Goal: Navigation & Orientation: Understand site structure

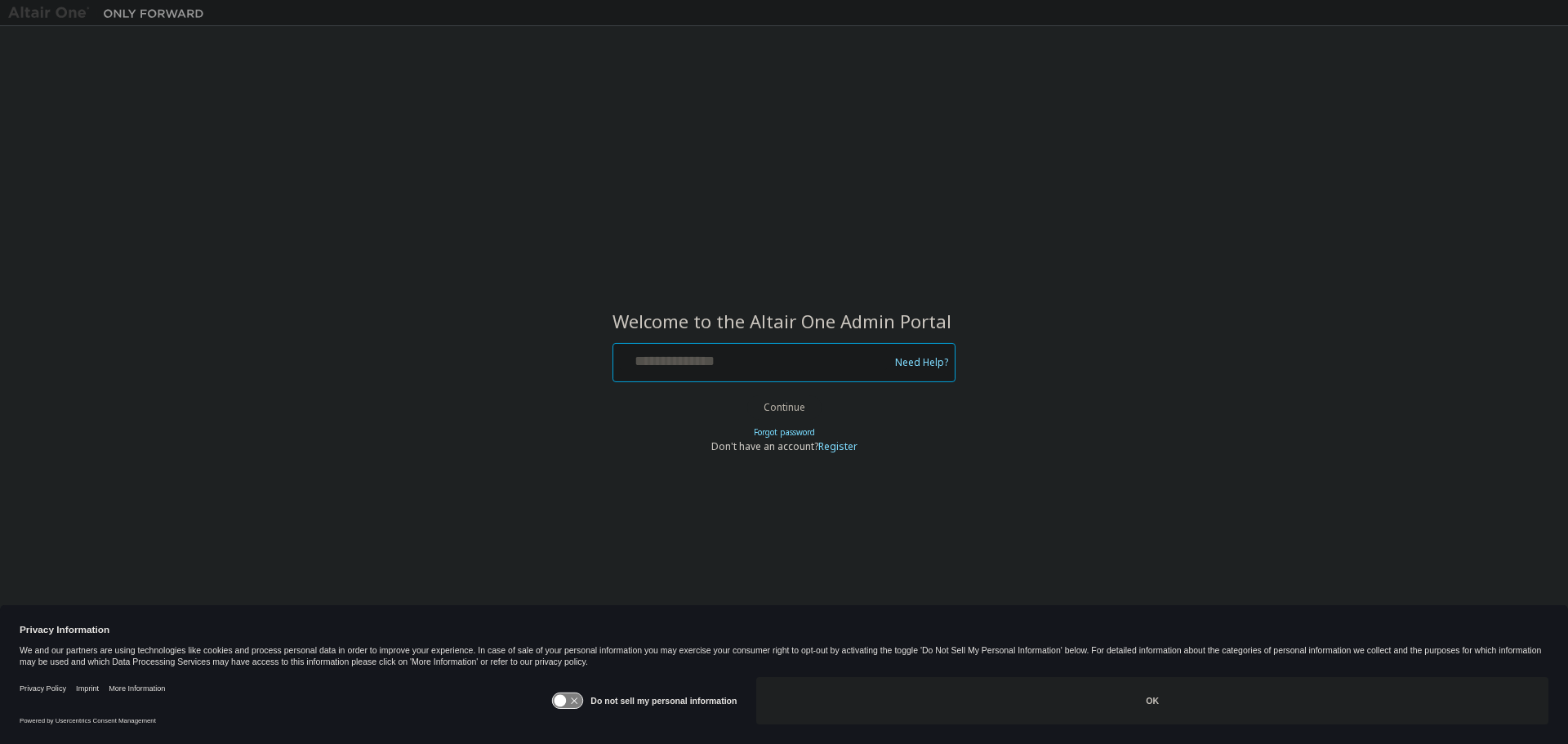
click at [777, 362] on input "text" at bounding box center [753, 359] width 267 height 24
paste input "**********"
type input "**********"
click at [768, 398] on button "Continue" at bounding box center [785, 407] width 76 height 25
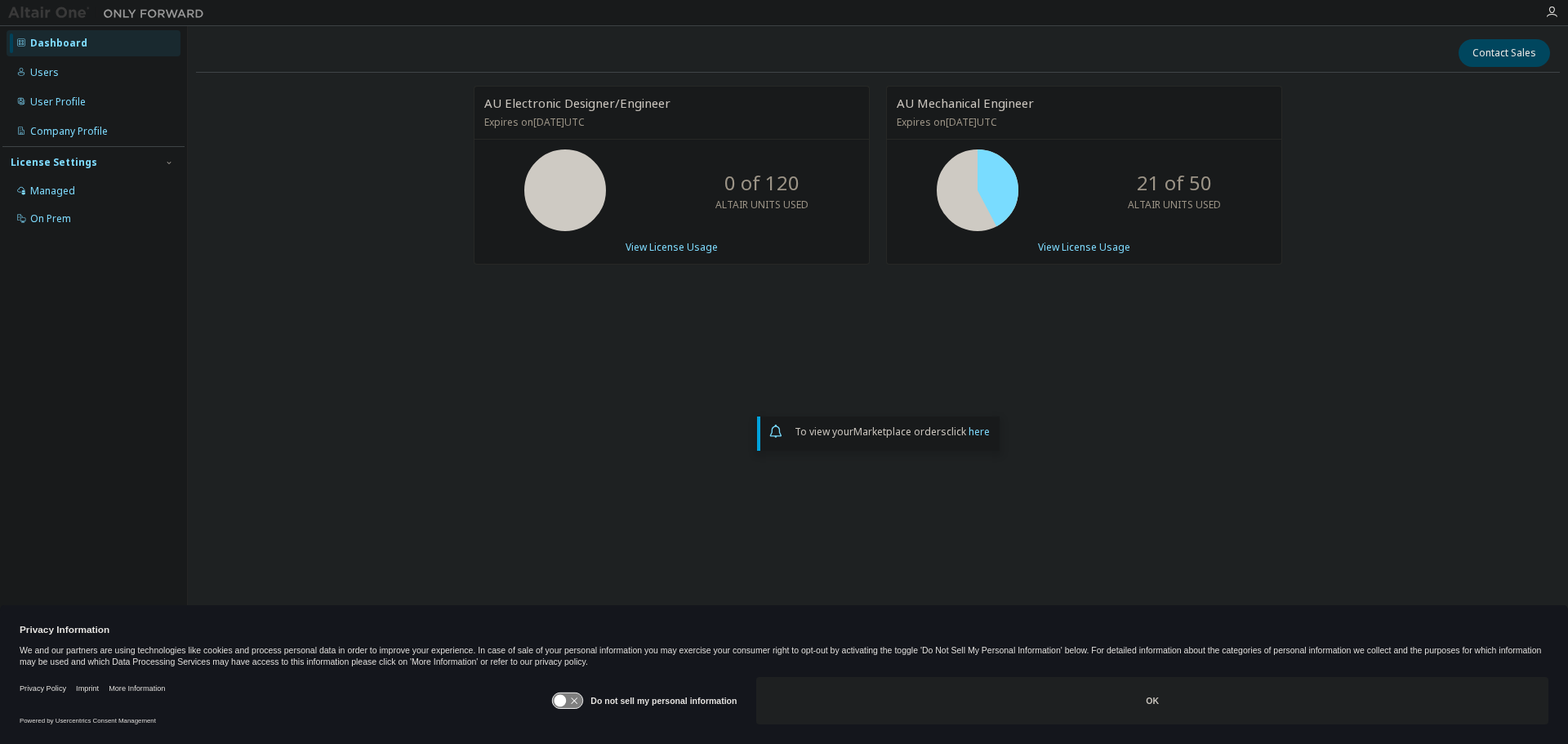
click at [450, 498] on div "AU Electronic Designer/Engineer Expires on December 31, 2025 UTC 0 of 120 ALTAI…" at bounding box center [877, 328] width 1364 height 484
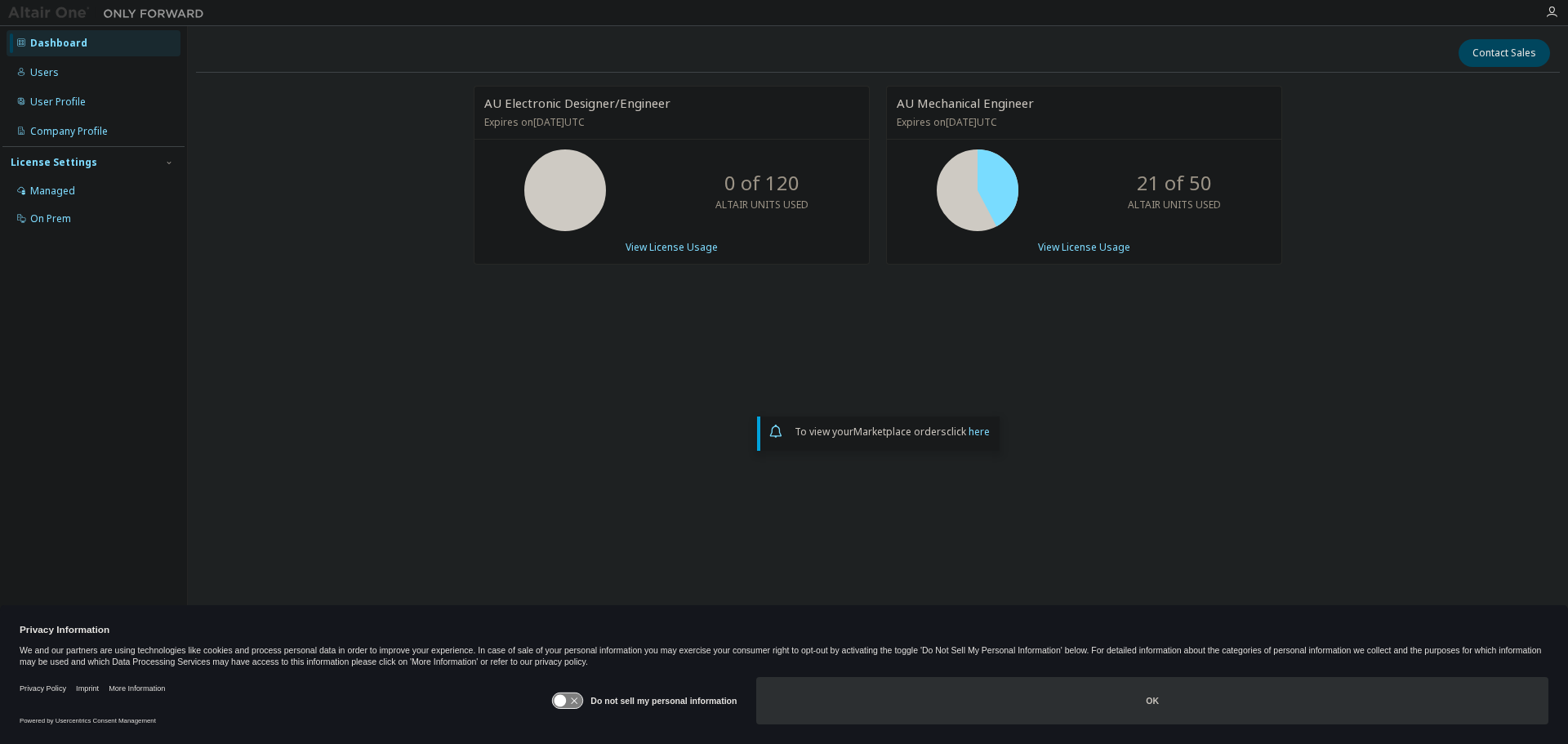
click at [1132, 694] on button "OK" at bounding box center [1152, 700] width 792 height 47
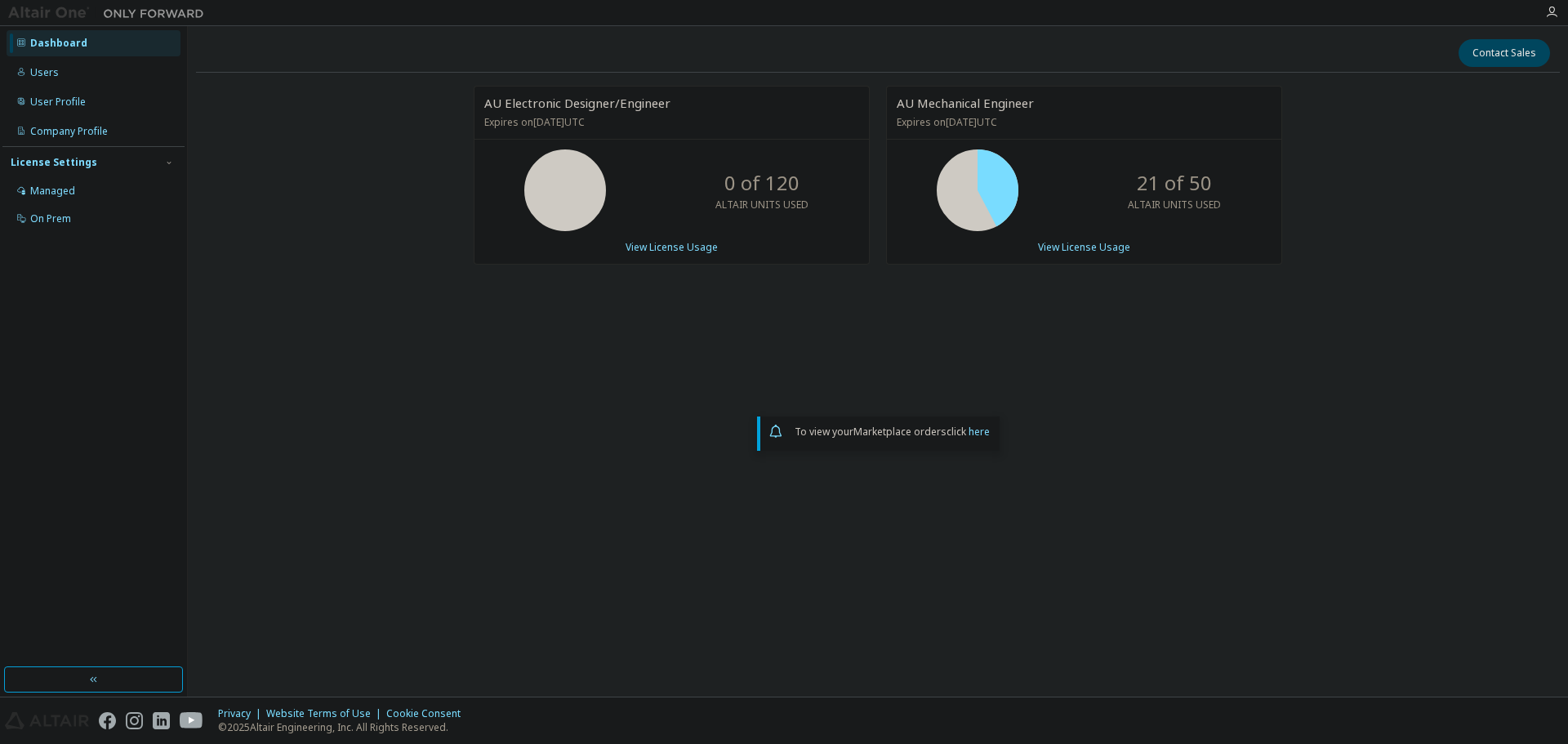
click at [391, 431] on div "AU Electronic Designer/Engineer Expires on December 31, 2025 UTC 0 of 120 ALTAI…" at bounding box center [877, 328] width 1364 height 484
click at [62, 188] on div "Managed" at bounding box center [53, 191] width 45 height 13
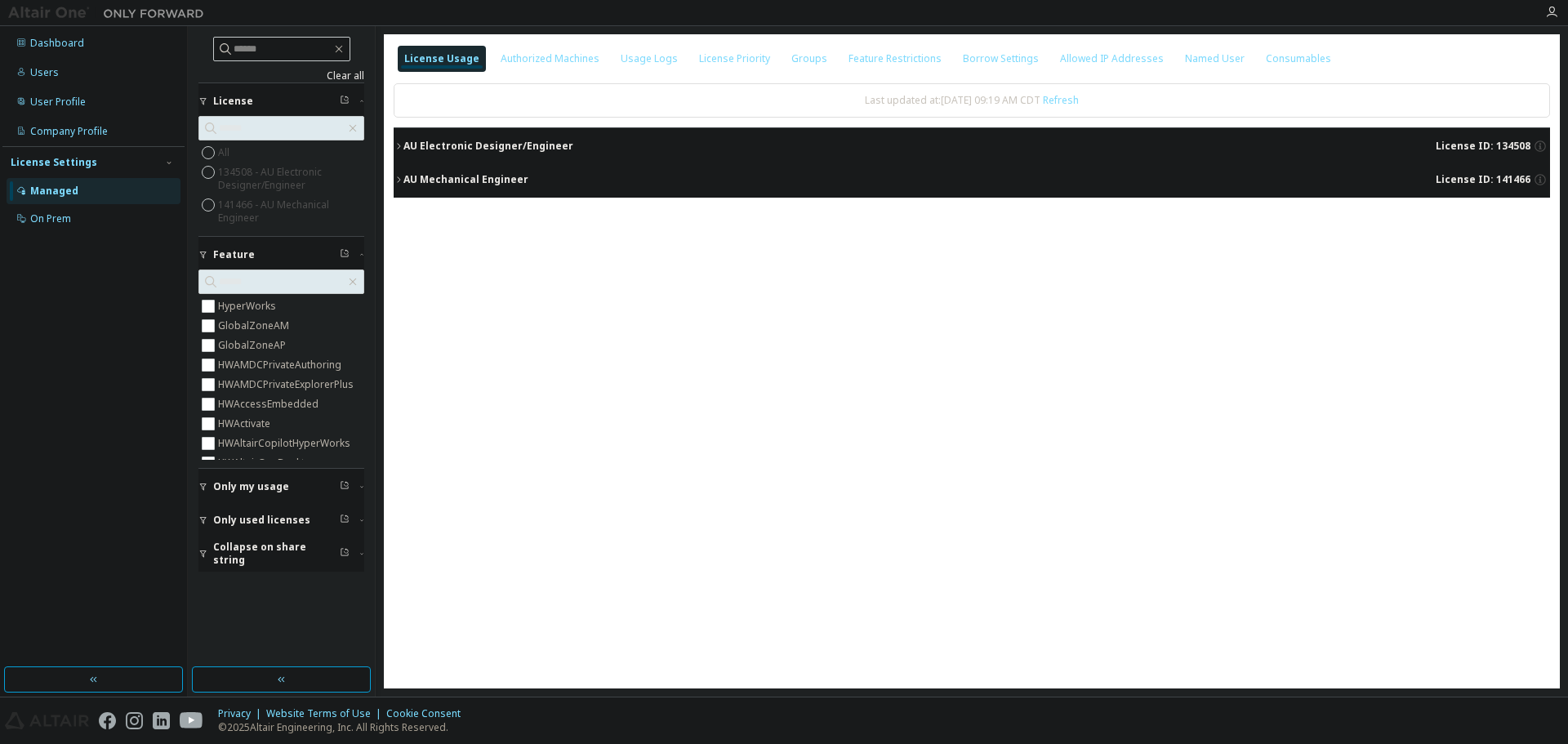
click at [398, 180] on icon "button" at bounding box center [398, 179] width 10 height 10
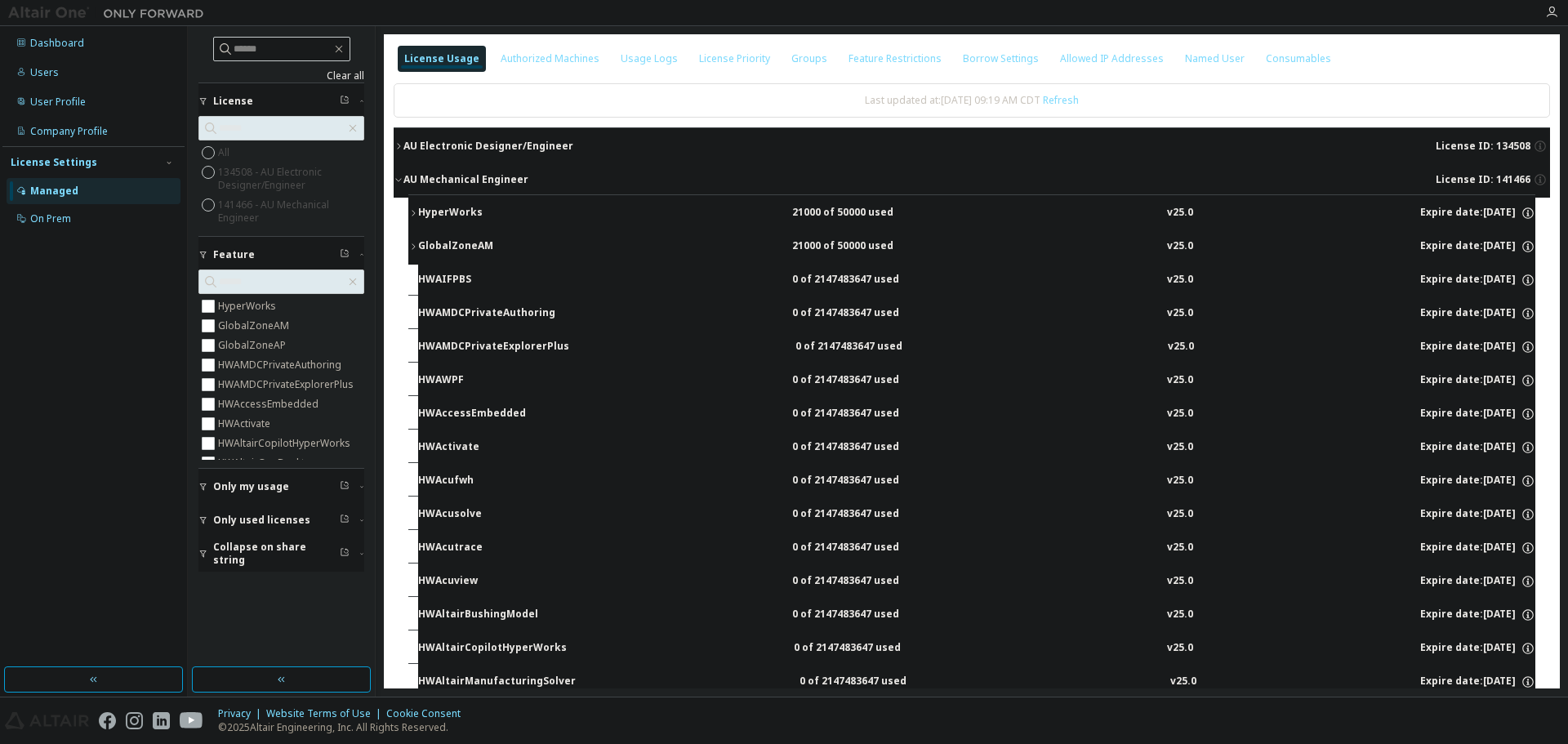
click at [396, 145] on icon "button" at bounding box center [398, 146] width 10 height 10
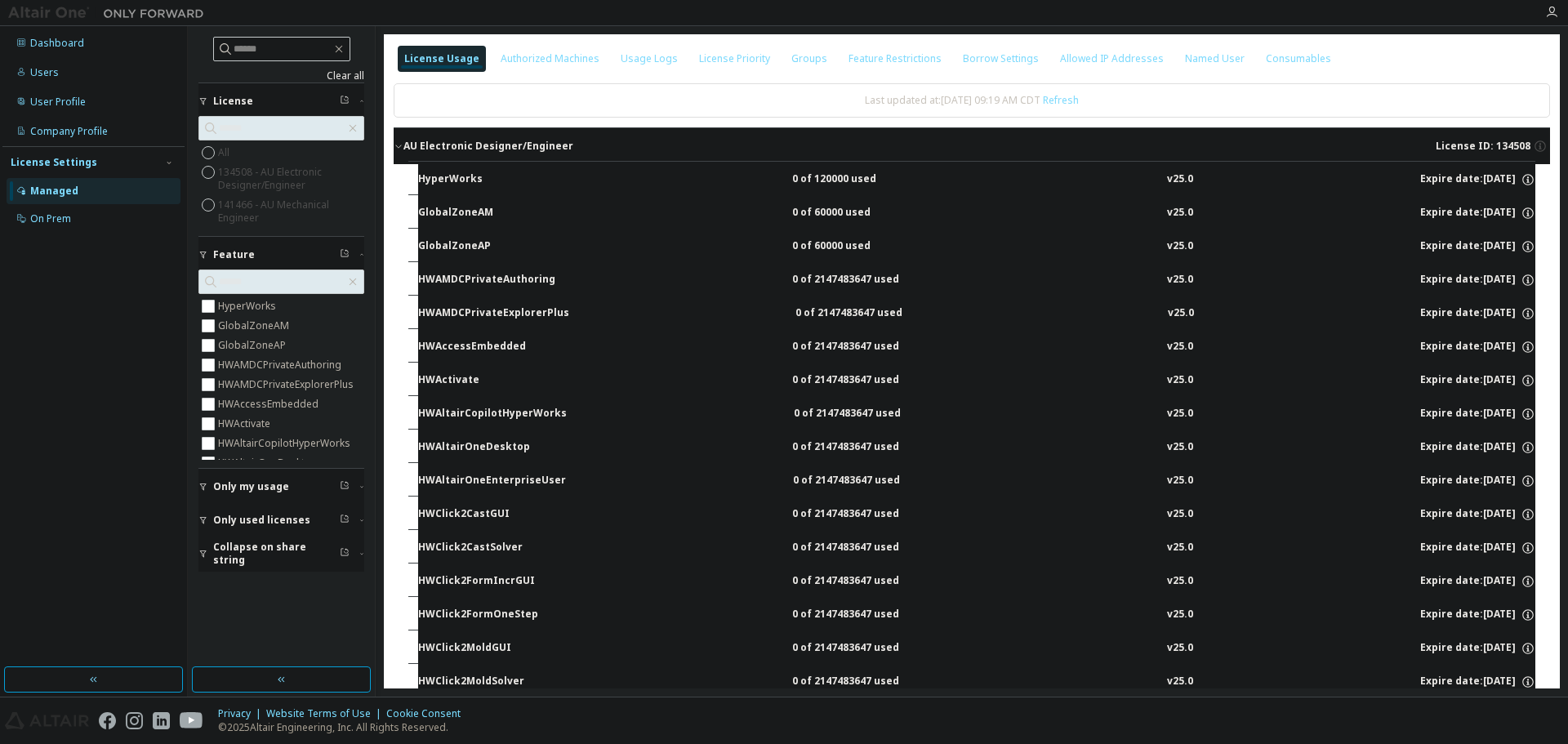
click at [396, 145] on icon "button" at bounding box center [398, 146] width 10 height 10
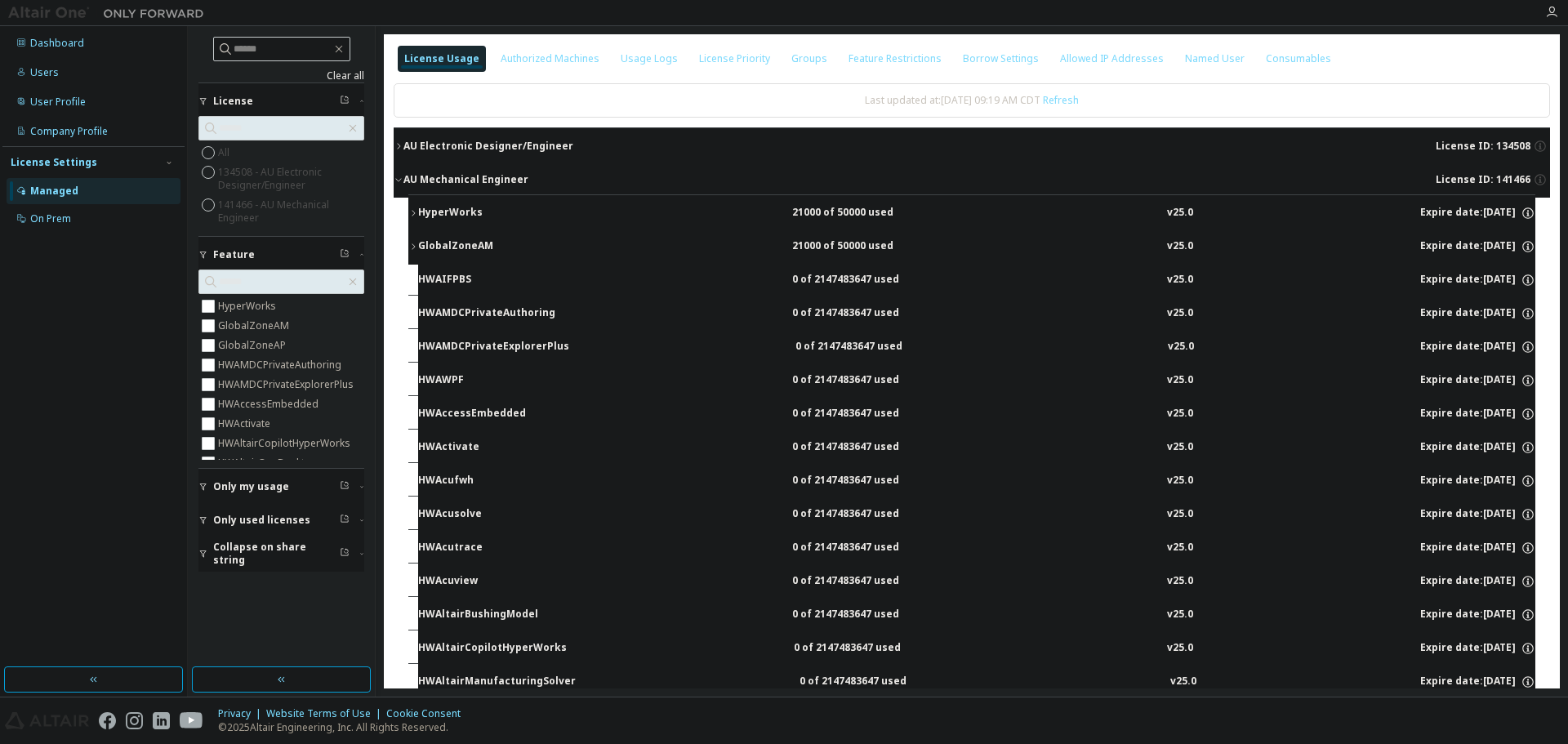
click at [400, 177] on icon "button" at bounding box center [398, 179] width 10 height 10
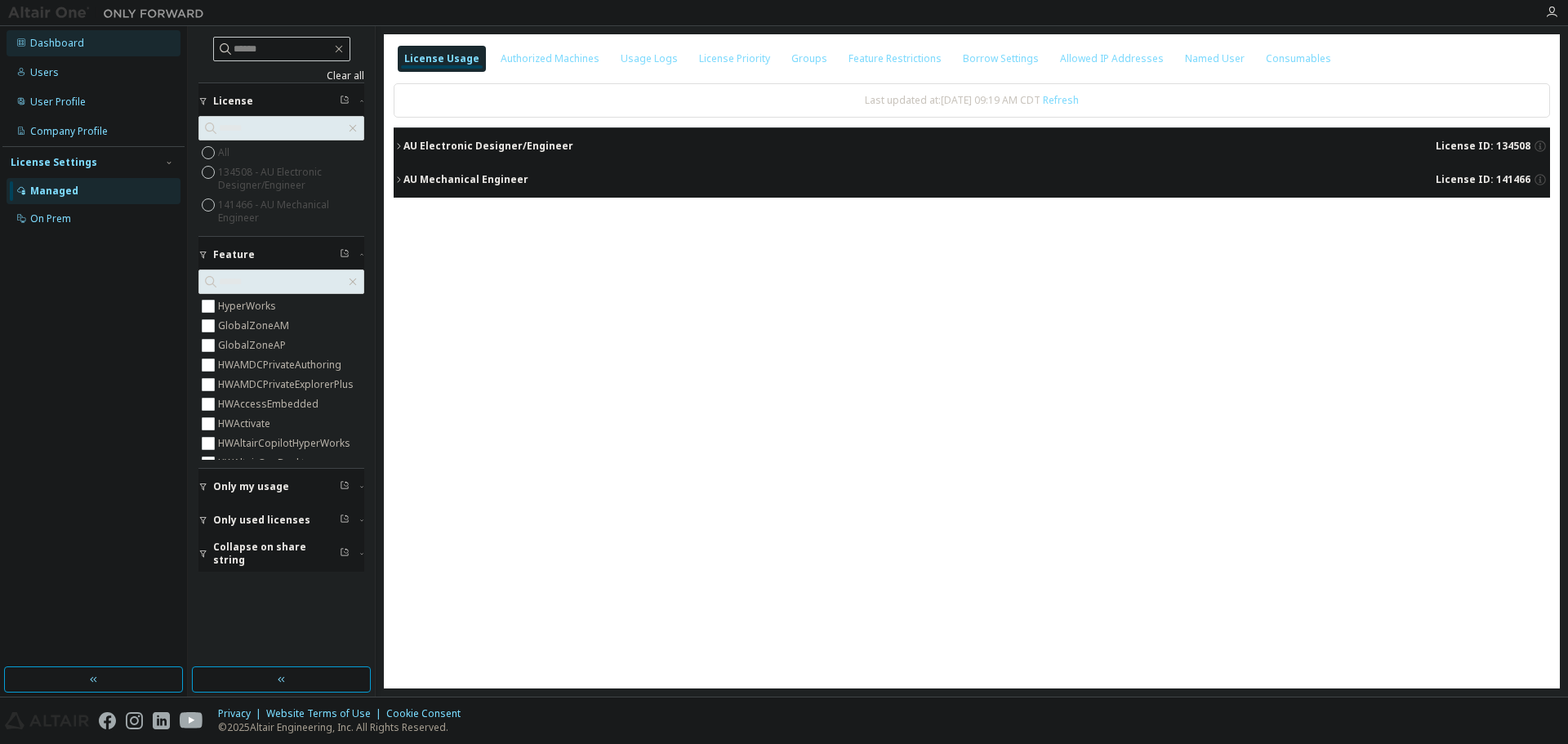
click at [53, 46] on div "Dashboard" at bounding box center [57, 43] width 54 height 13
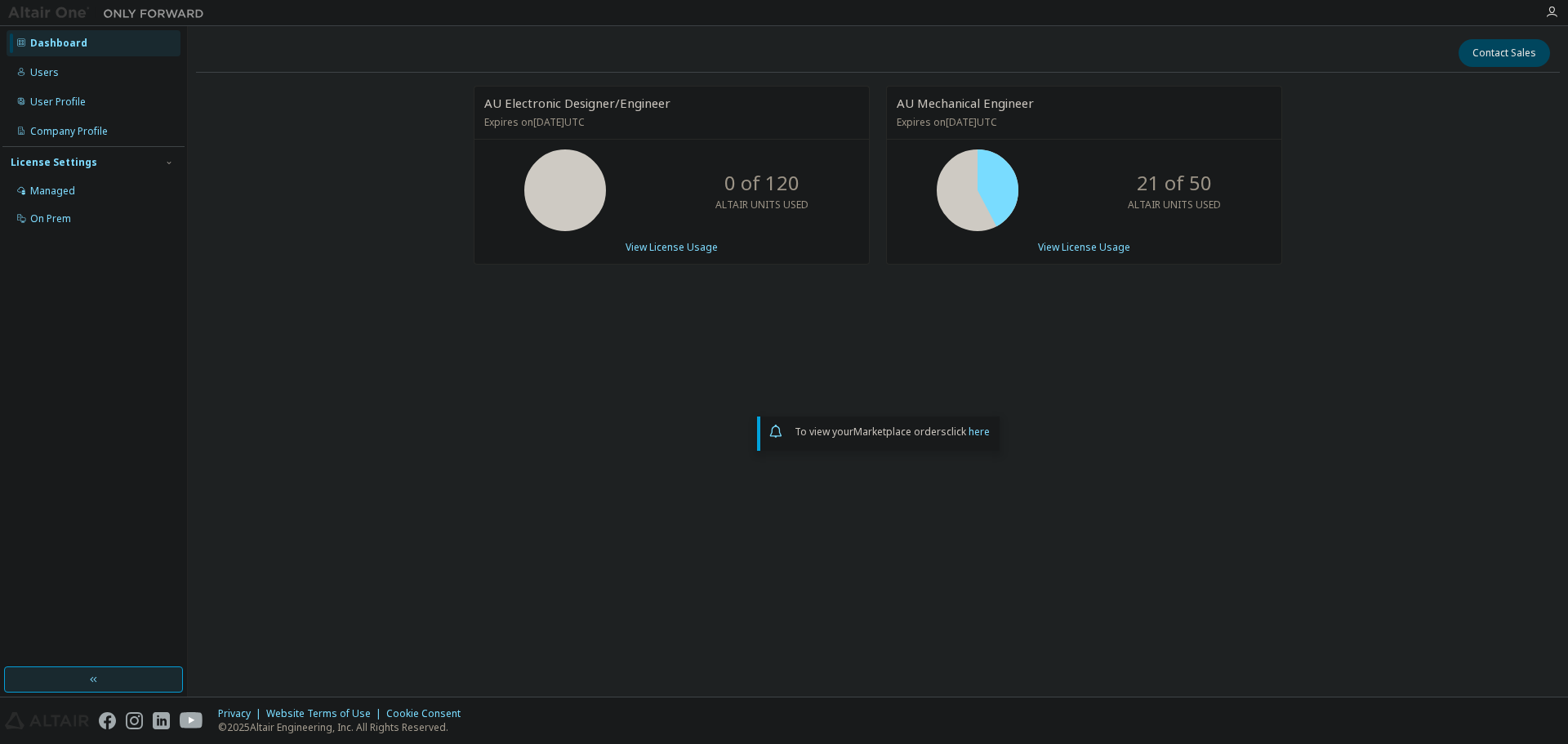
click at [114, 678] on button "button" at bounding box center [93, 679] width 179 height 26
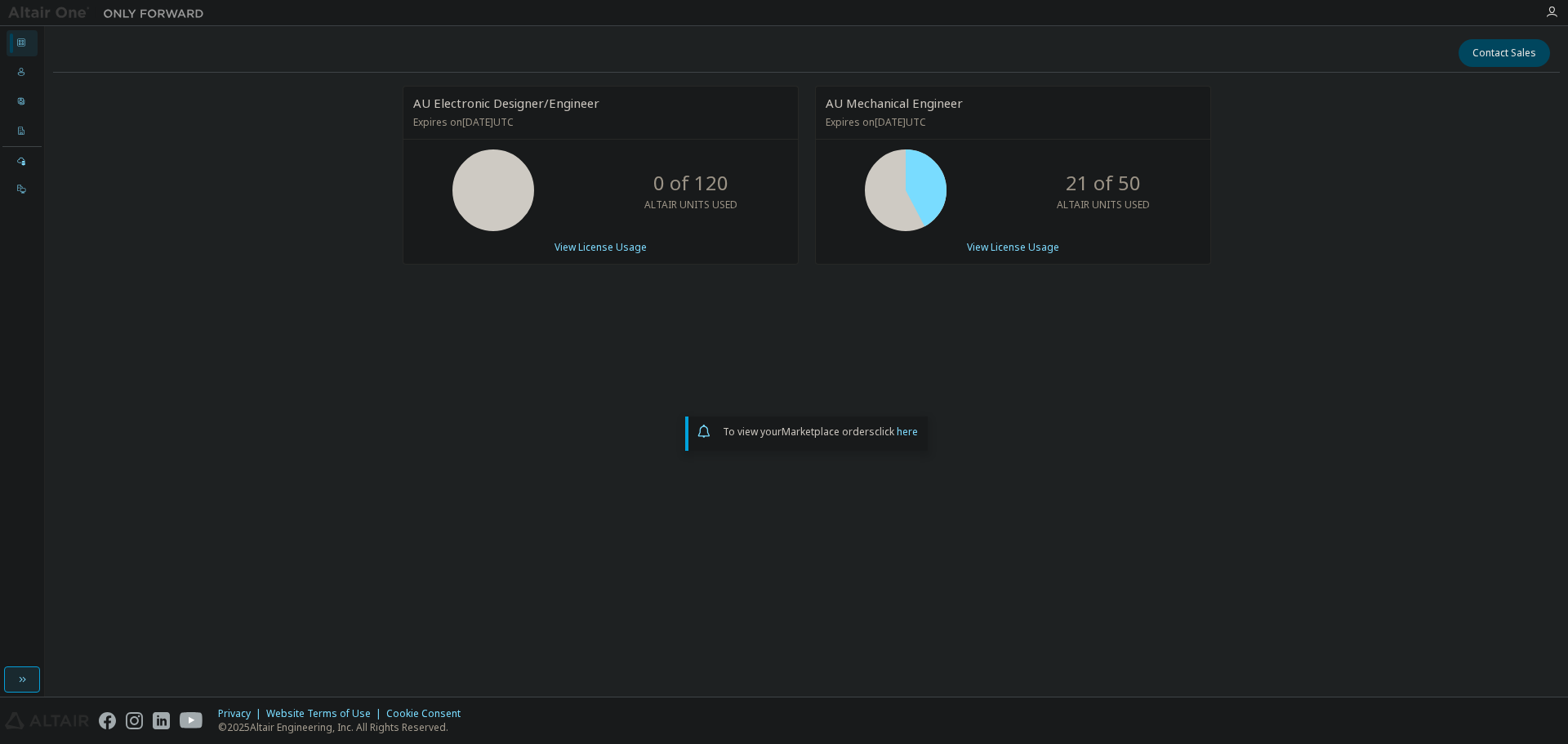
click at [36, 683] on button "button" at bounding box center [21, 679] width 36 height 26
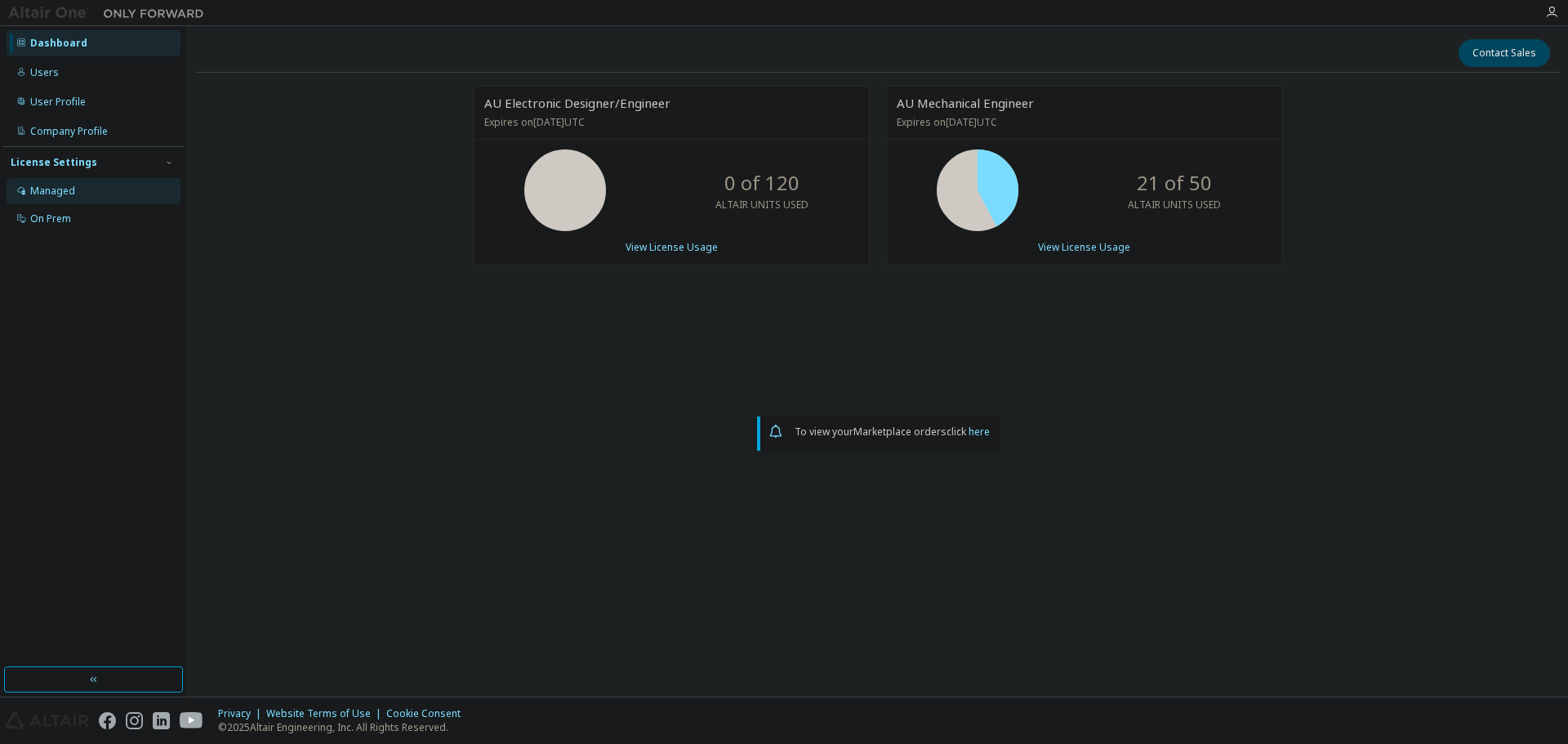
click at [53, 193] on div "Managed" at bounding box center [53, 191] width 45 height 13
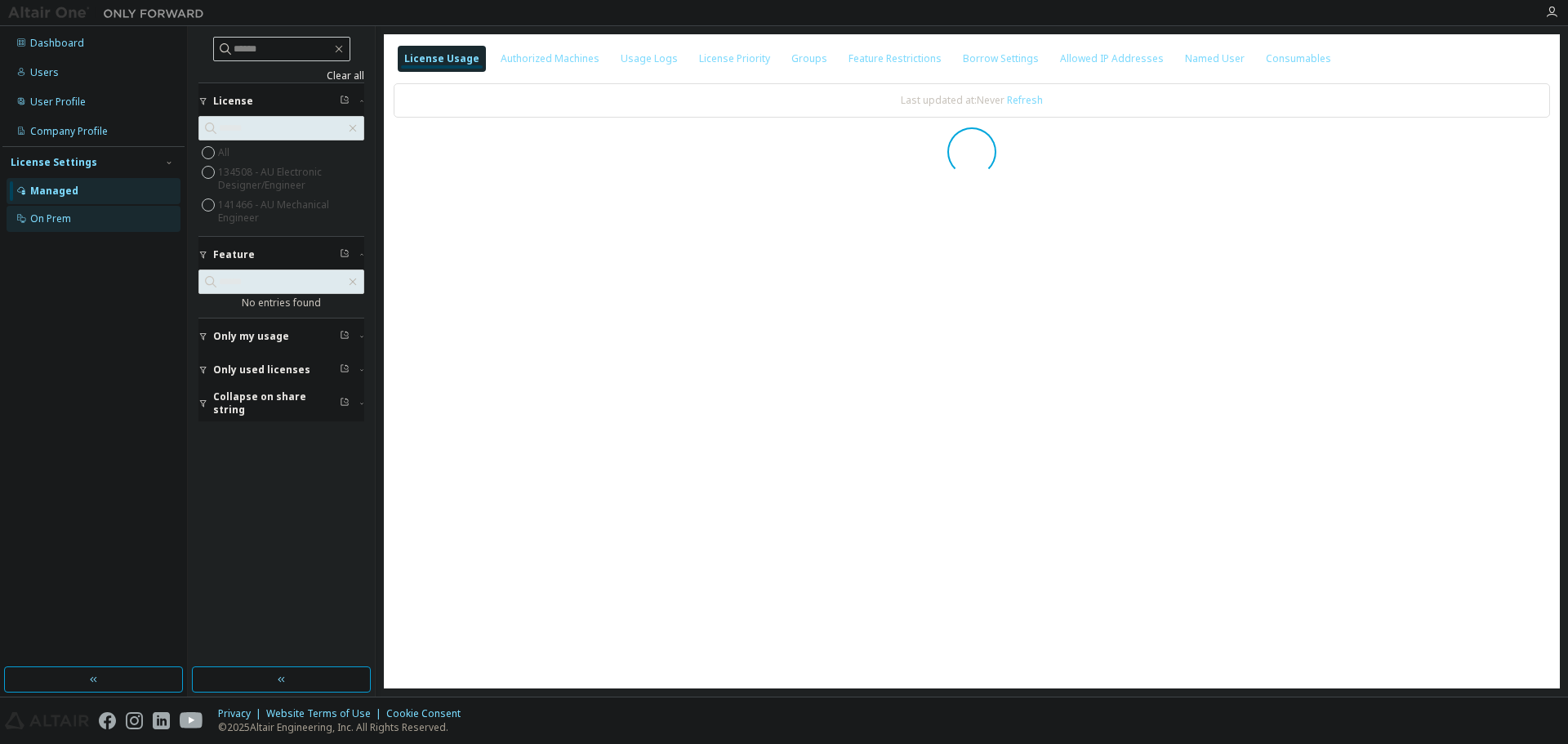
click at [45, 222] on div "On Prem" at bounding box center [51, 219] width 41 height 13
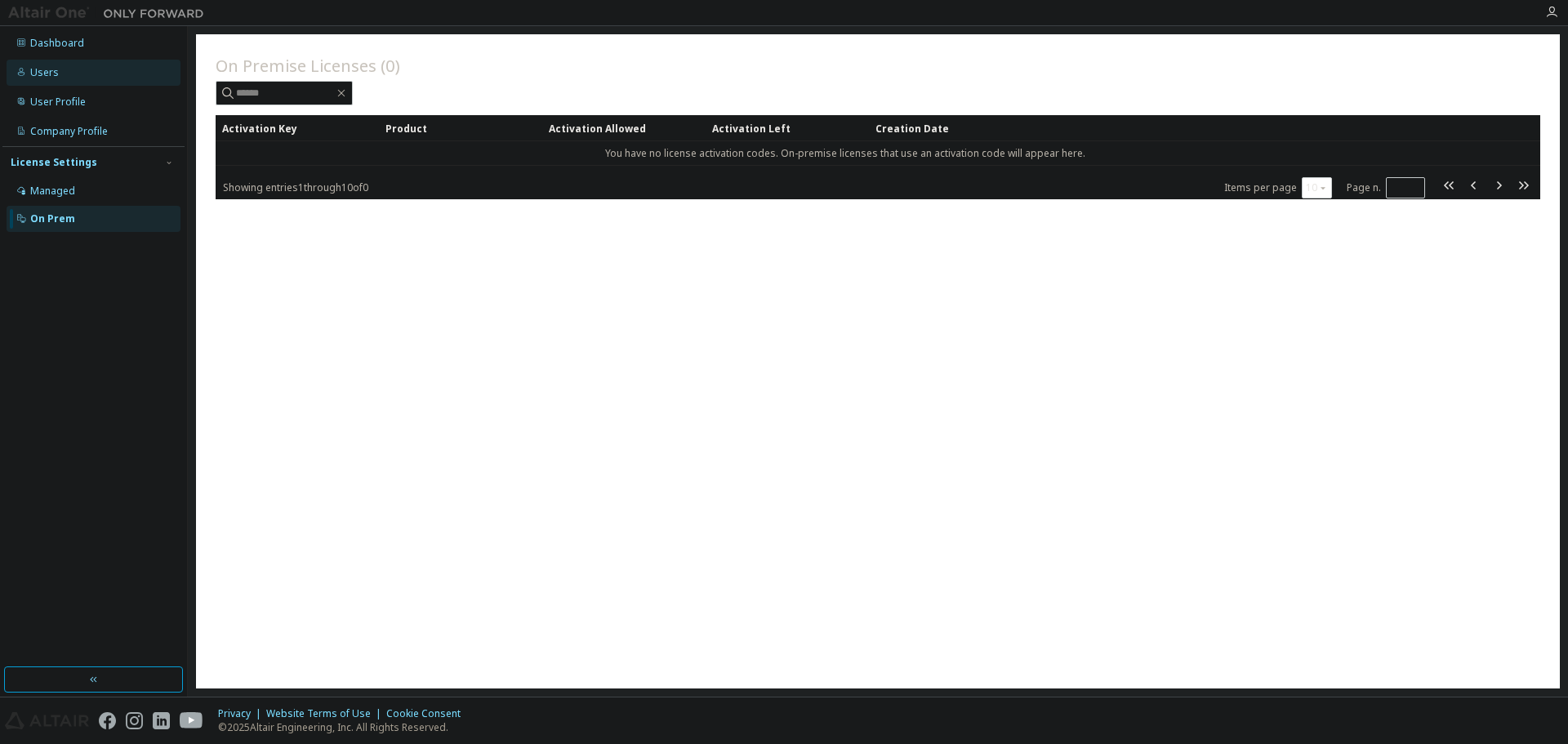
click at [46, 67] on div "Users" at bounding box center [44, 73] width 29 height 13
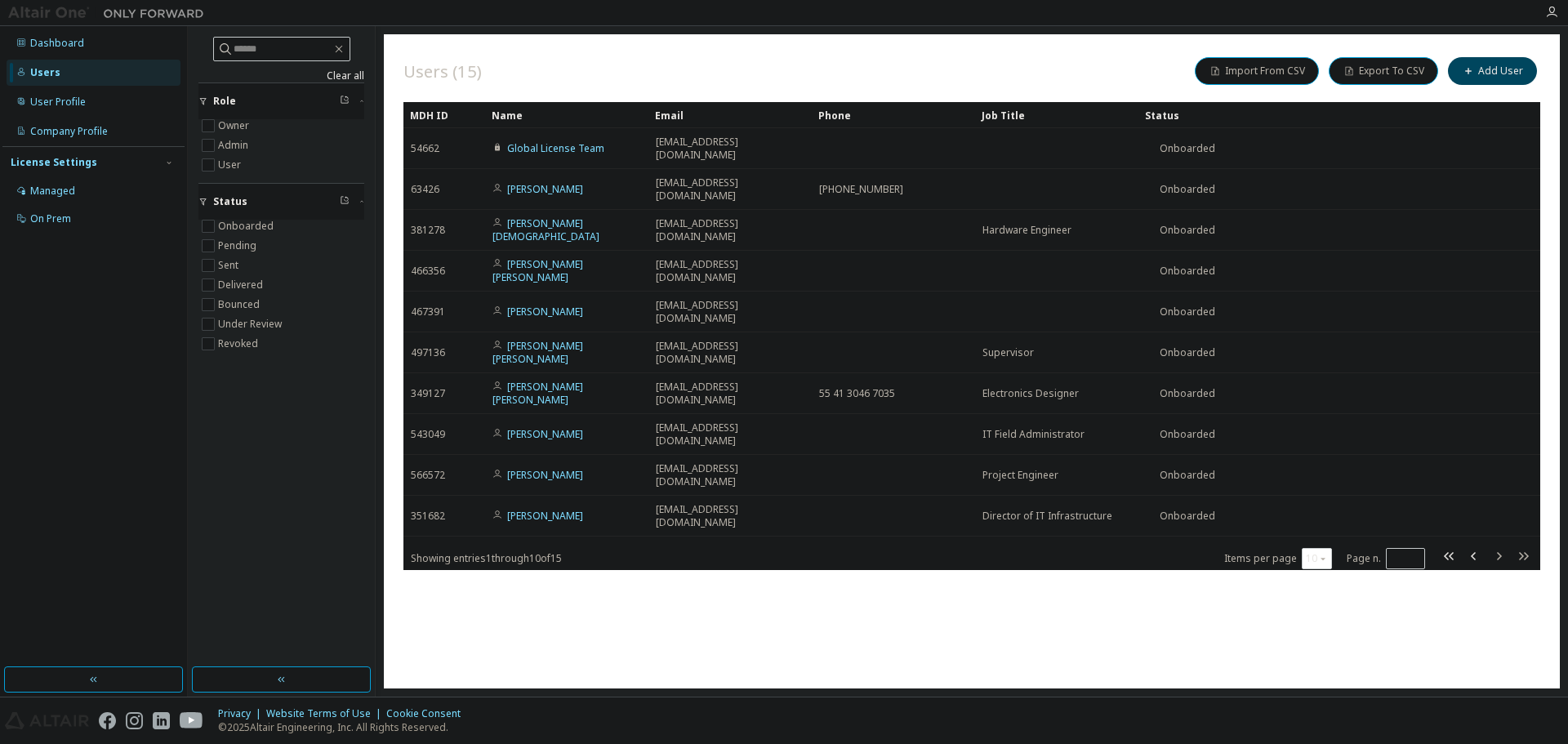
click at [108, 378] on div "Dashboard Users User Profile Company Profile License Settings Managed On Prem" at bounding box center [93, 346] width 182 height 636
click at [60, 39] on div "Dashboard" at bounding box center [57, 43] width 54 height 13
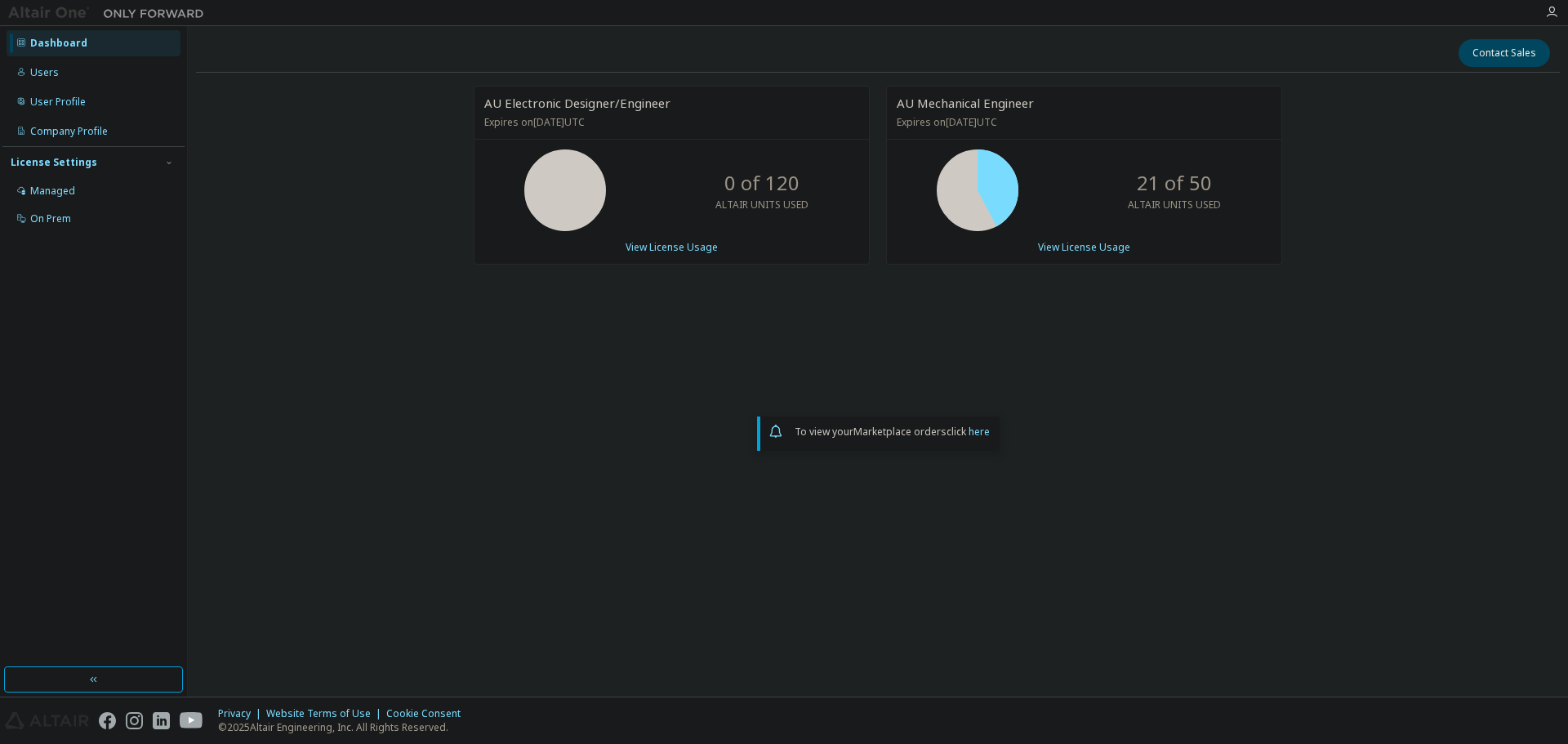
click at [5, 8] on div at bounding box center [106, 12] width 212 height 25
click at [31, 12] on img at bounding box center [110, 13] width 204 height 17
